Goal: Task Accomplishment & Management: Manage account settings

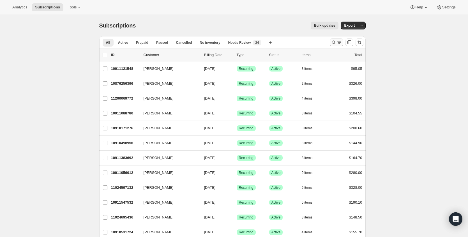
click at [331, 43] on button "Search and filter results" at bounding box center [336, 42] width 13 height 8
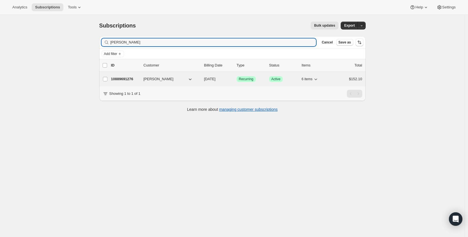
type input "[PERSON_NAME]"
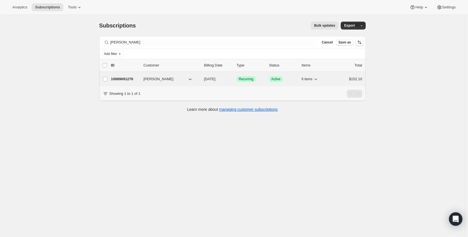
click at [133, 77] on p "10889691276" at bounding box center [125, 79] width 28 height 6
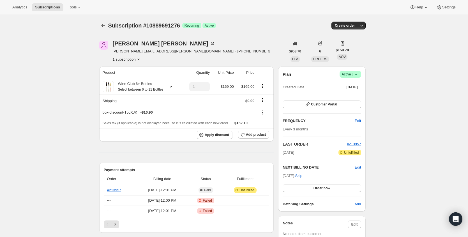
click at [353, 73] on span "|" at bounding box center [352, 74] width 1 height 4
click at [354, 95] on span "Cancel subscription" at bounding box center [350, 95] width 32 height 4
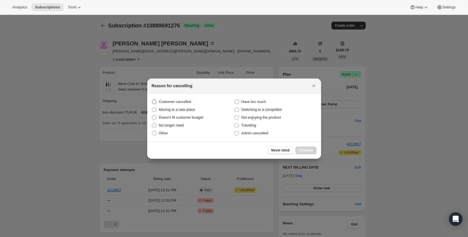
click at [182, 100] on span "Customer cancelled" at bounding box center [175, 102] width 32 height 4
click at [152, 100] on input "Customer cancelled" at bounding box center [152, 100] width 0 height 0
radio input "true"
click at [313, 152] on button "Continue" at bounding box center [305, 150] width 21 height 8
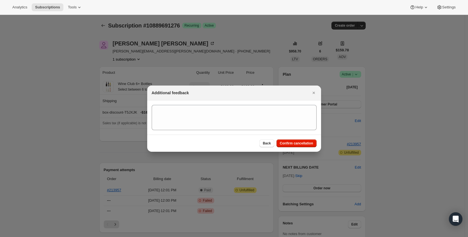
drag, startPoint x: 310, startPoint y: 146, endPoint x: 222, endPoint y: 164, distance: 89.8
click at [310, 145] on button "Confirm cancellation" at bounding box center [296, 143] width 40 height 8
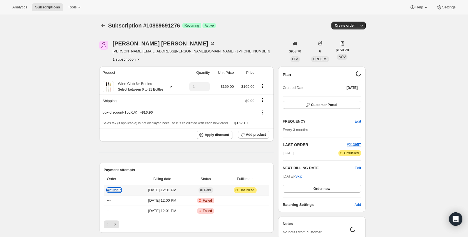
click at [119, 192] on link "#213957" at bounding box center [114, 190] width 14 height 4
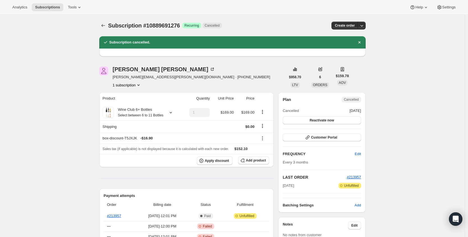
click at [133, 78] on span "[PERSON_NAME][EMAIL_ADDRESS][PERSON_NAME][DOMAIN_NAME] · [PHONE_NUMBER]" at bounding box center [192, 77] width 158 height 6
click at [150, 78] on span "[PERSON_NAME][EMAIL_ADDRESS][PERSON_NAME][DOMAIN_NAME] · [PHONE_NUMBER]" at bounding box center [192, 77] width 158 height 6
drag, startPoint x: 151, startPoint y: 77, endPoint x: 111, endPoint y: 78, distance: 39.5
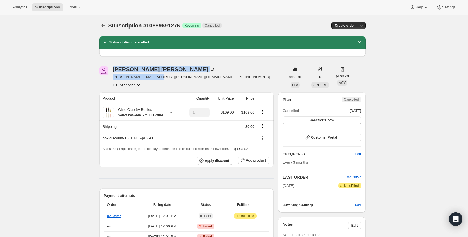
click at [111, 78] on div "[PERSON_NAME] [PERSON_NAME][EMAIL_ADDRESS][PERSON_NAME][DOMAIN_NAME] · [PHONE_N…" at bounding box center [192, 76] width 186 height 21
drag, startPoint x: 139, startPoint y: 78, endPoint x: 153, endPoint y: 77, distance: 14.0
click at [139, 78] on span "[PERSON_NAME][EMAIL_ADDRESS][PERSON_NAME][DOMAIN_NAME] · [PHONE_NUMBER]" at bounding box center [192, 77] width 158 height 6
drag, startPoint x: 156, startPoint y: 77, endPoint x: 114, endPoint y: 77, distance: 42.9
click at [114, 77] on div "[PERSON_NAME] [PERSON_NAME][EMAIL_ADDRESS][PERSON_NAME][DOMAIN_NAME] · [PHONE_N…" at bounding box center [192, 76] width 186 height 21
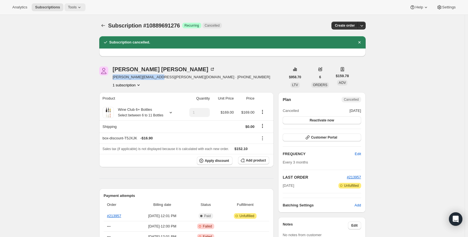
copy span "[PERSON_NAME][EMAIL_ADDRESS][PERSON_NAME][DOMAIN_NAME]"
